Goal: Navigation & Orientation: Find specific page/section

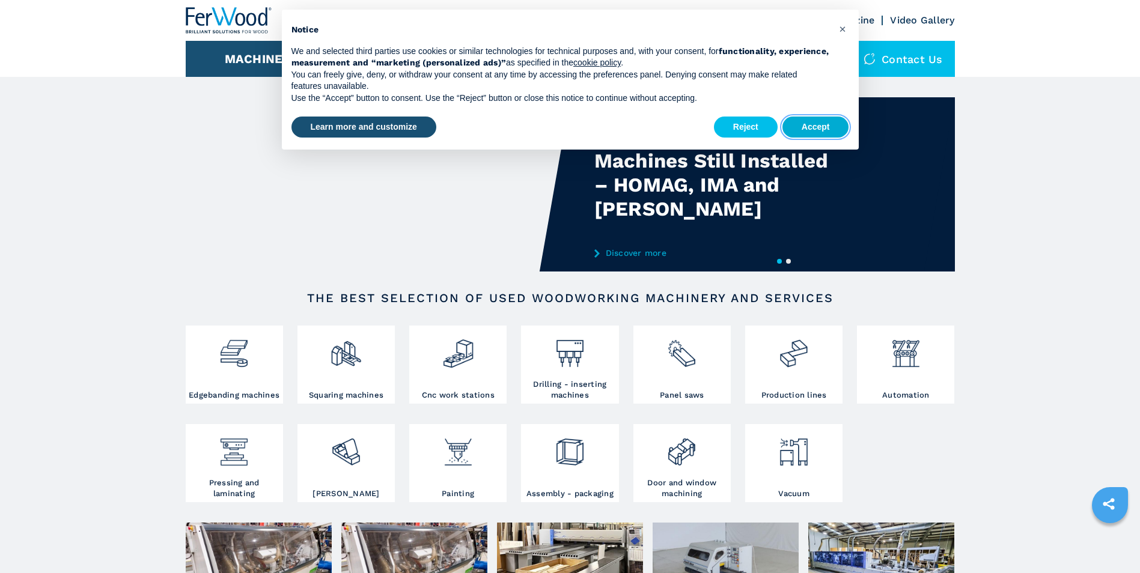
click at [815, 120] on button "Accept" at bounding box center [816, 128] width 67 height 22
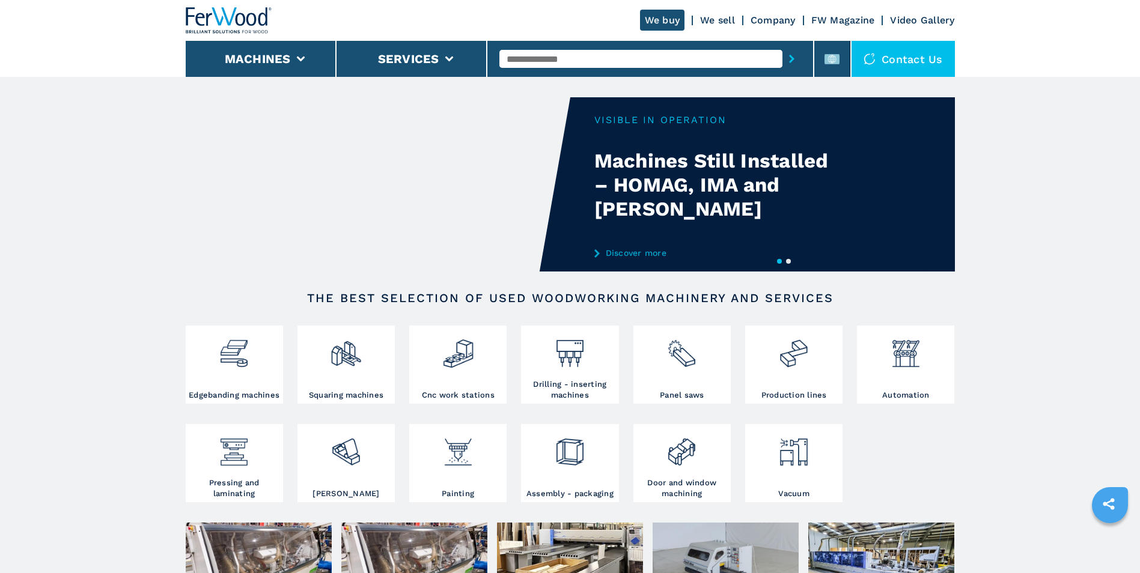
click at [777, 18] on link "Company" at bounding box center [773, 19] width 45 height 11
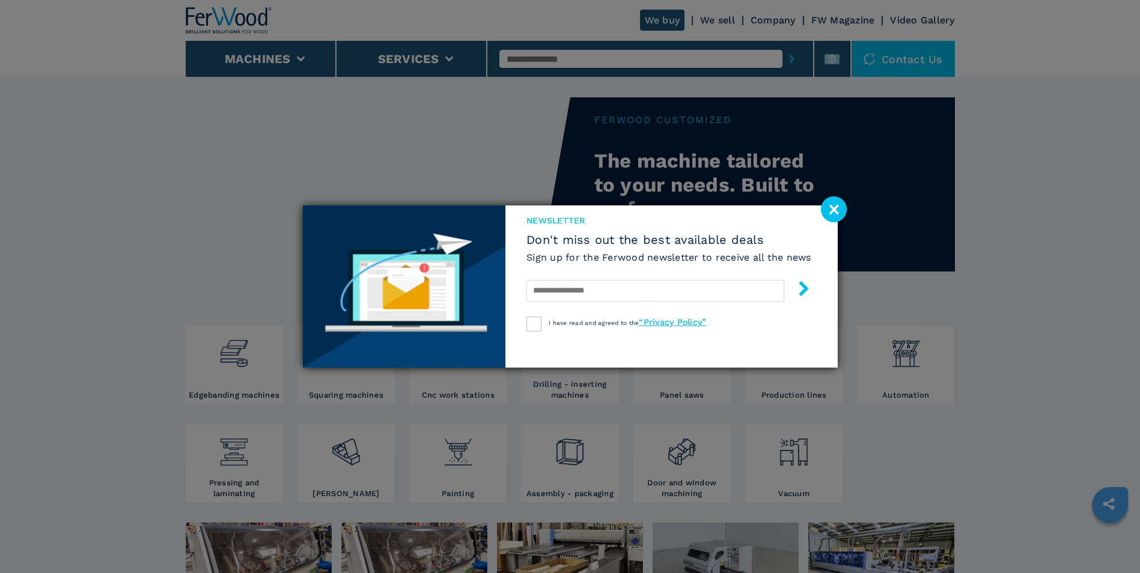
click at [838, 211] on image at bounding box center [834, 210] width 26 height 26
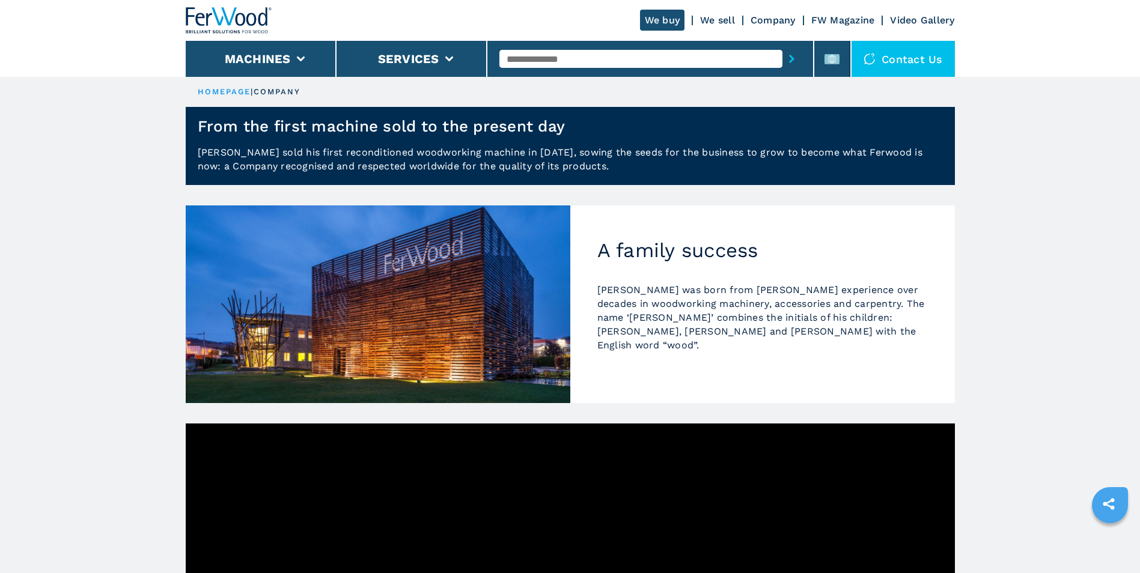
click at [511, 288] on img at bounding box center [378, 305] width 385 height 198
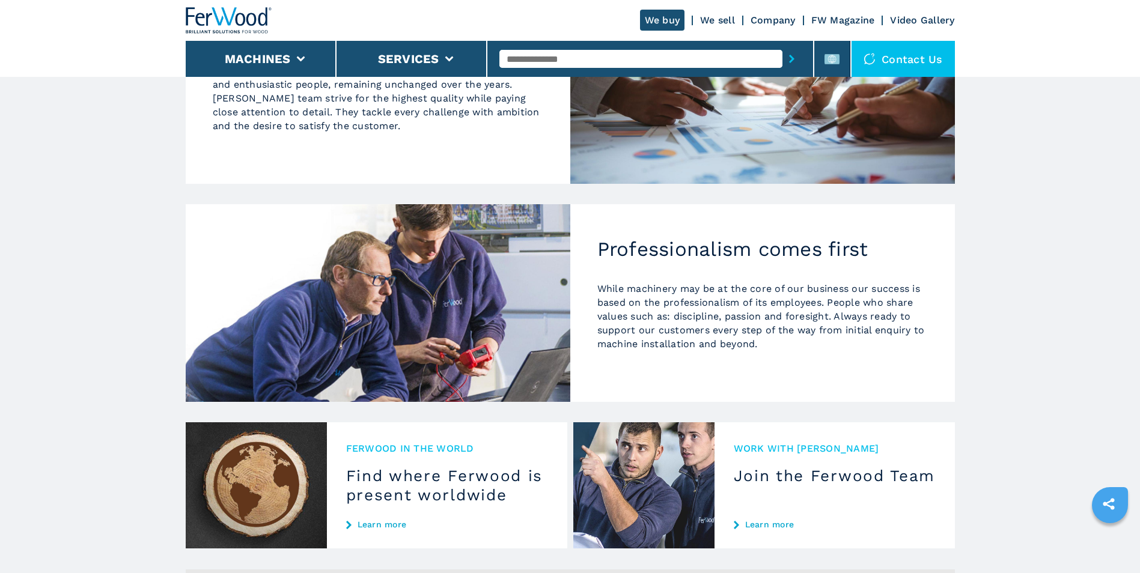
scroll to position [1013, 0]
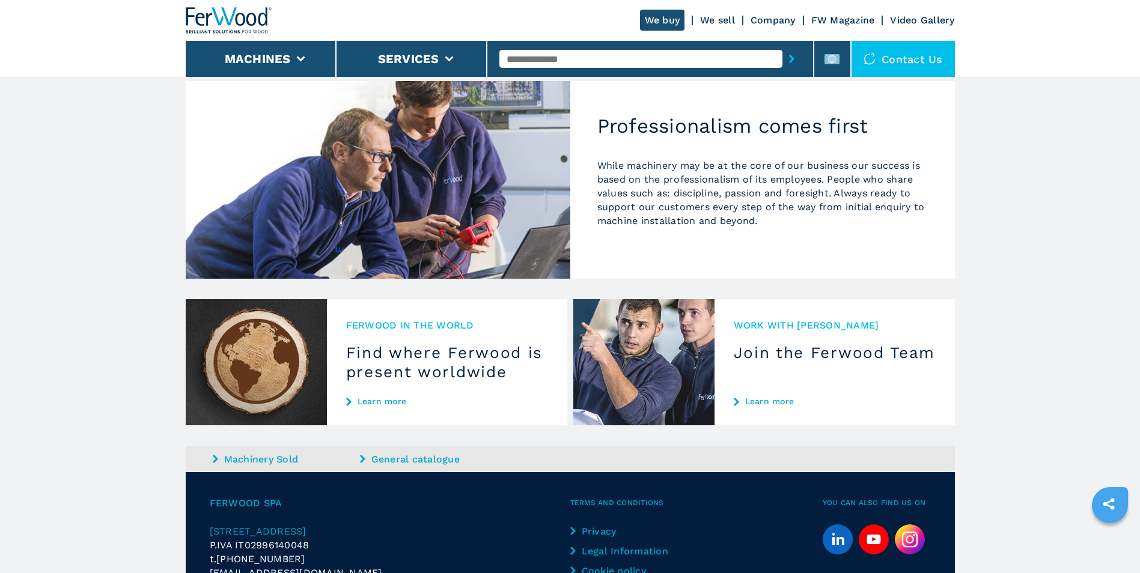
click at [382, 343] on h3 "Find where Ferwood is present worldwide" at bounding box center [447, 362] width 202 height 38
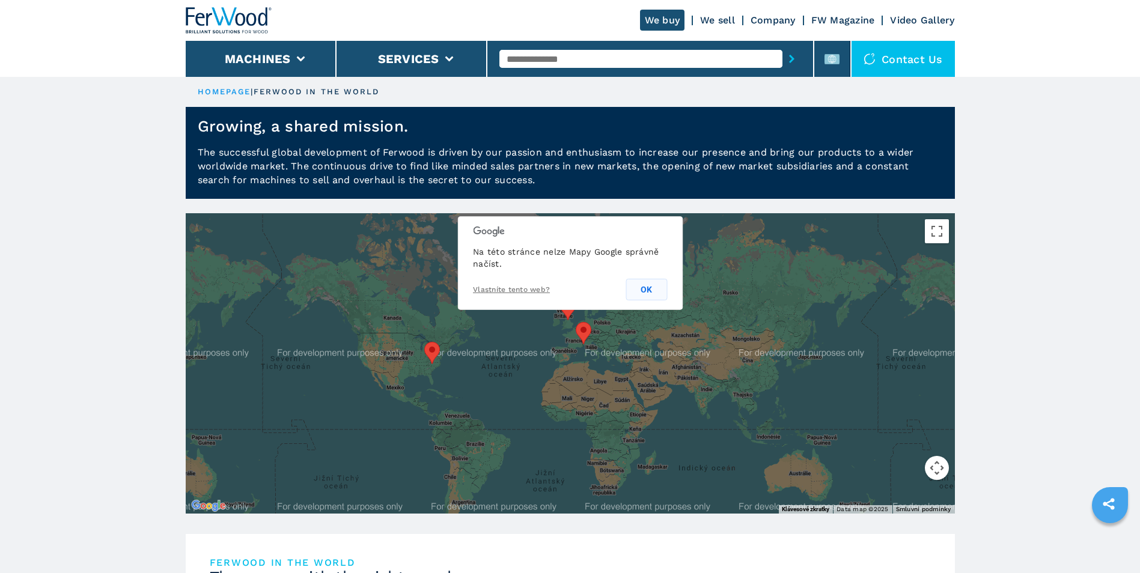
click at [660, 286] on button "OK" at bounding box center [646, 290] width 41 height 22
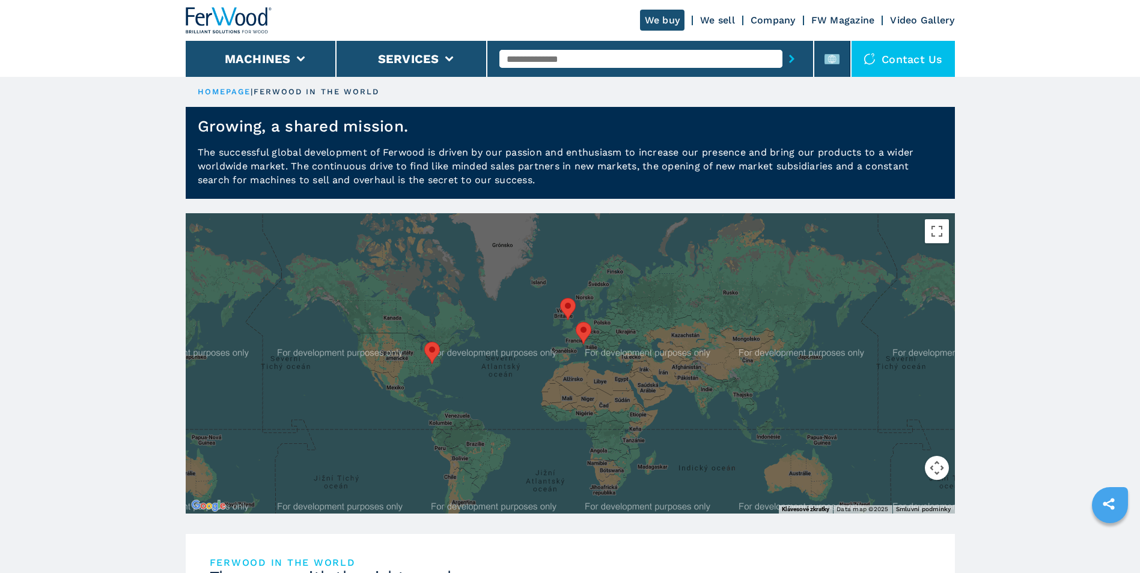
click at [923, 25] on link "Video Gallery" at bounding box center [922, 19] width 64 height 11
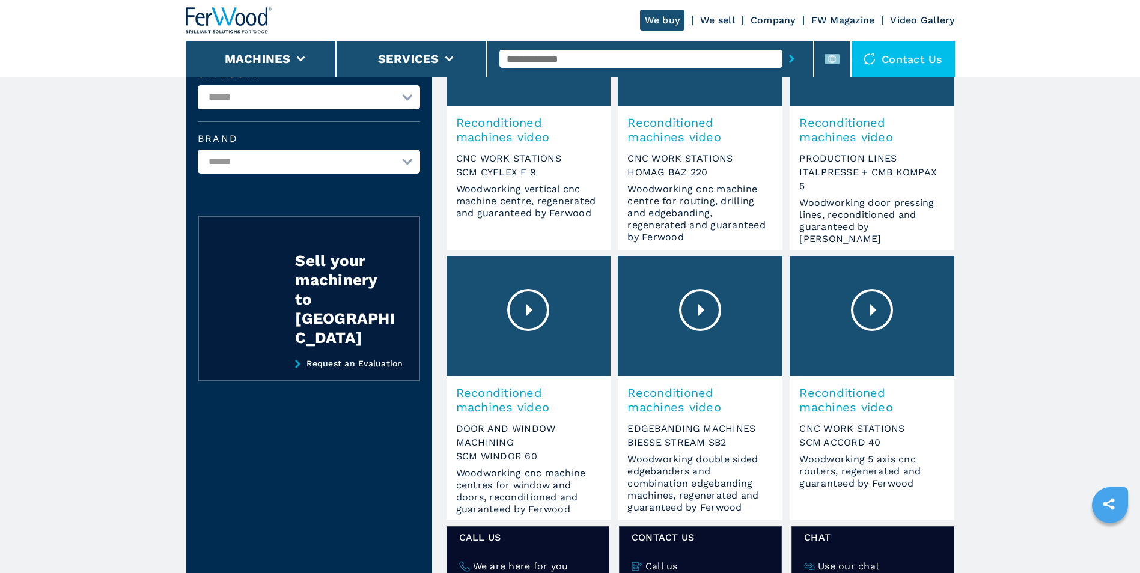
scroll to position [180, 0]
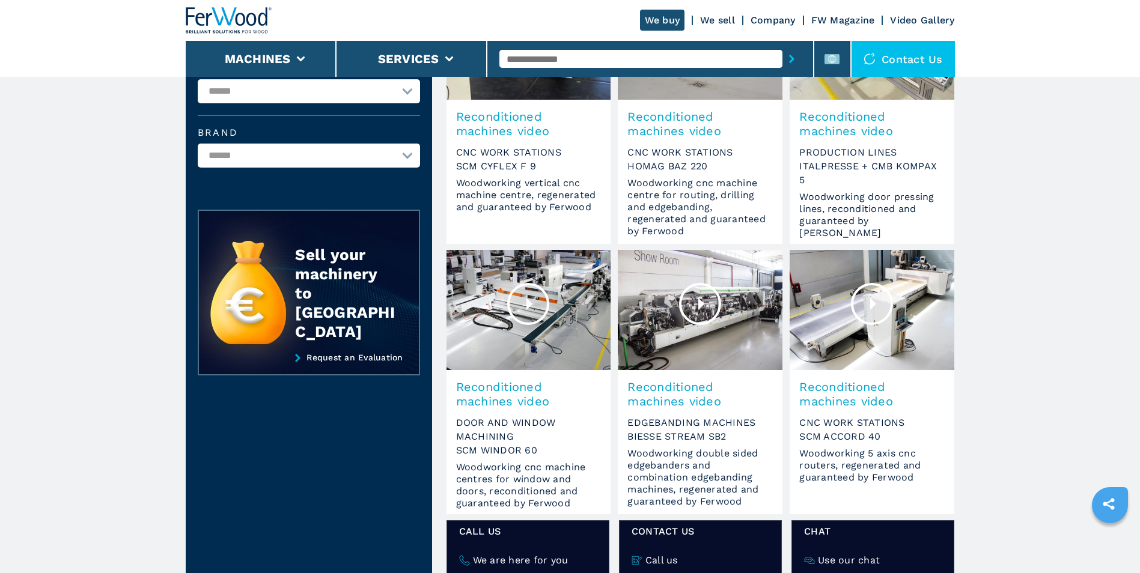
drag, startPoint x: 824, startPoint y: 420, endPoint x: 1025, endPoint y: 480, distance: 209.6
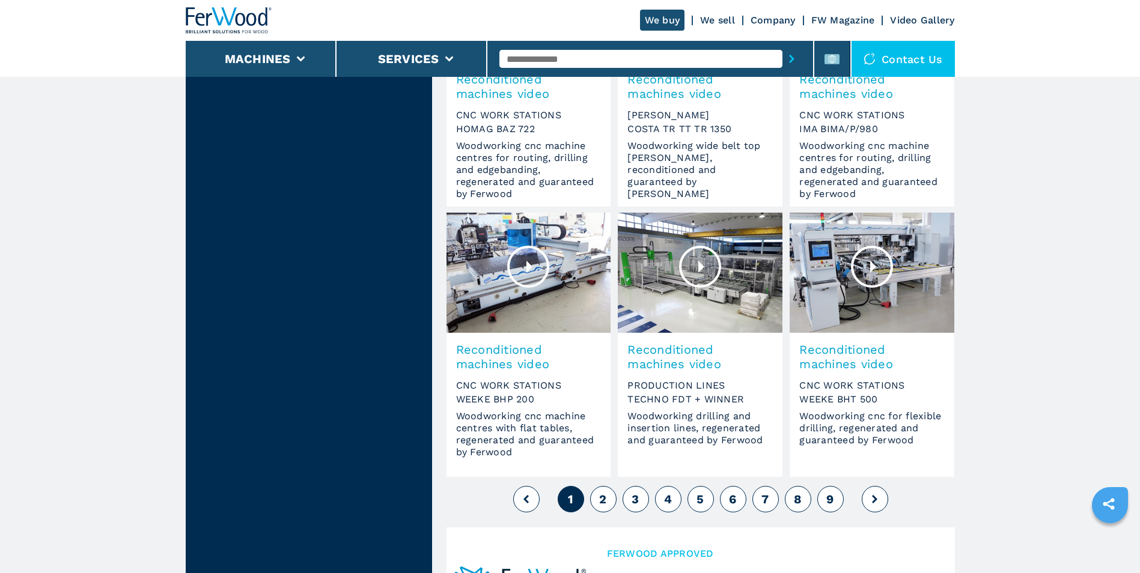
scroll to position [1142, 0]
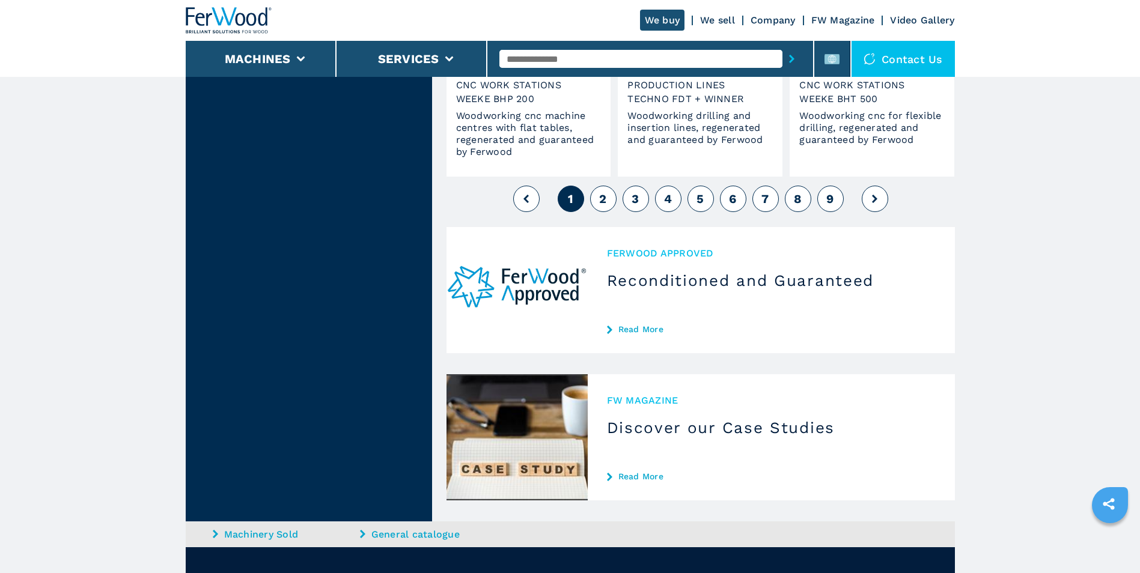
click at [610, 201] on button "2" at bounding box center [603, 199] width 26 height 26
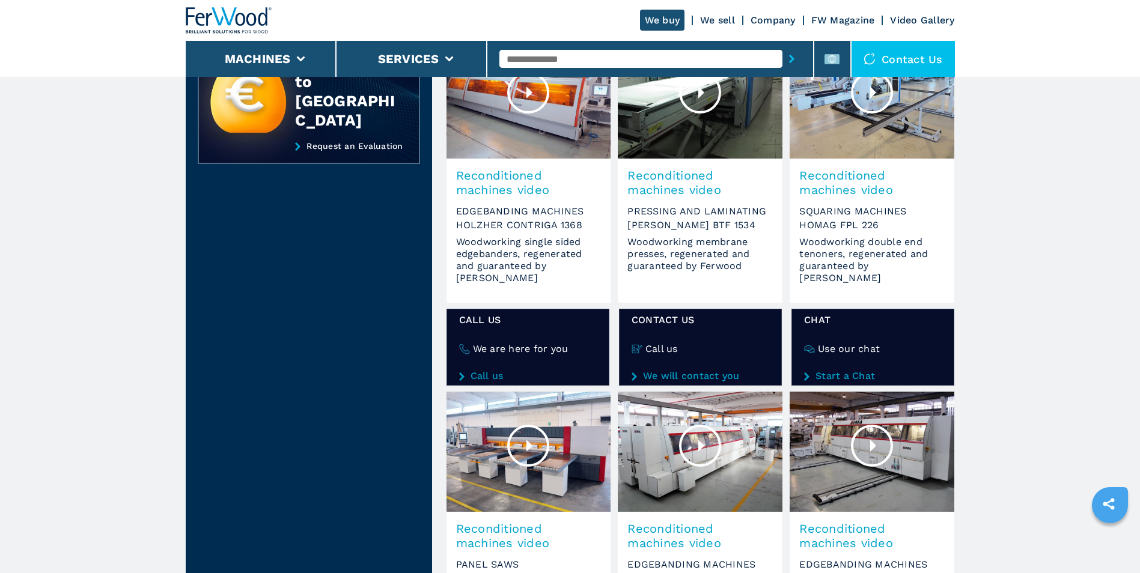
scroll to position [601, 0]
